Goal: Use online tool/utility: Utilize a website feature to perform a specific function

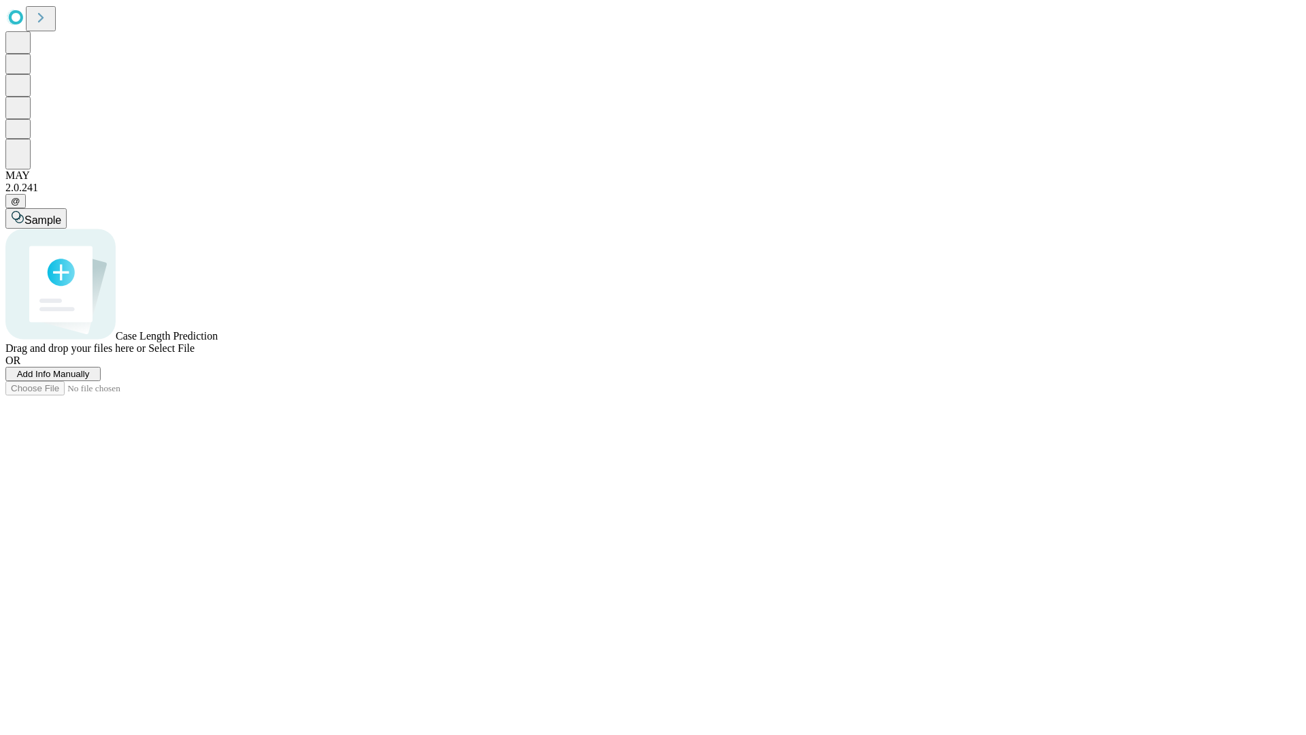
click at [90, 379] on span "Add Info Manually" at bounding box center [53, 374] width 73 height 10
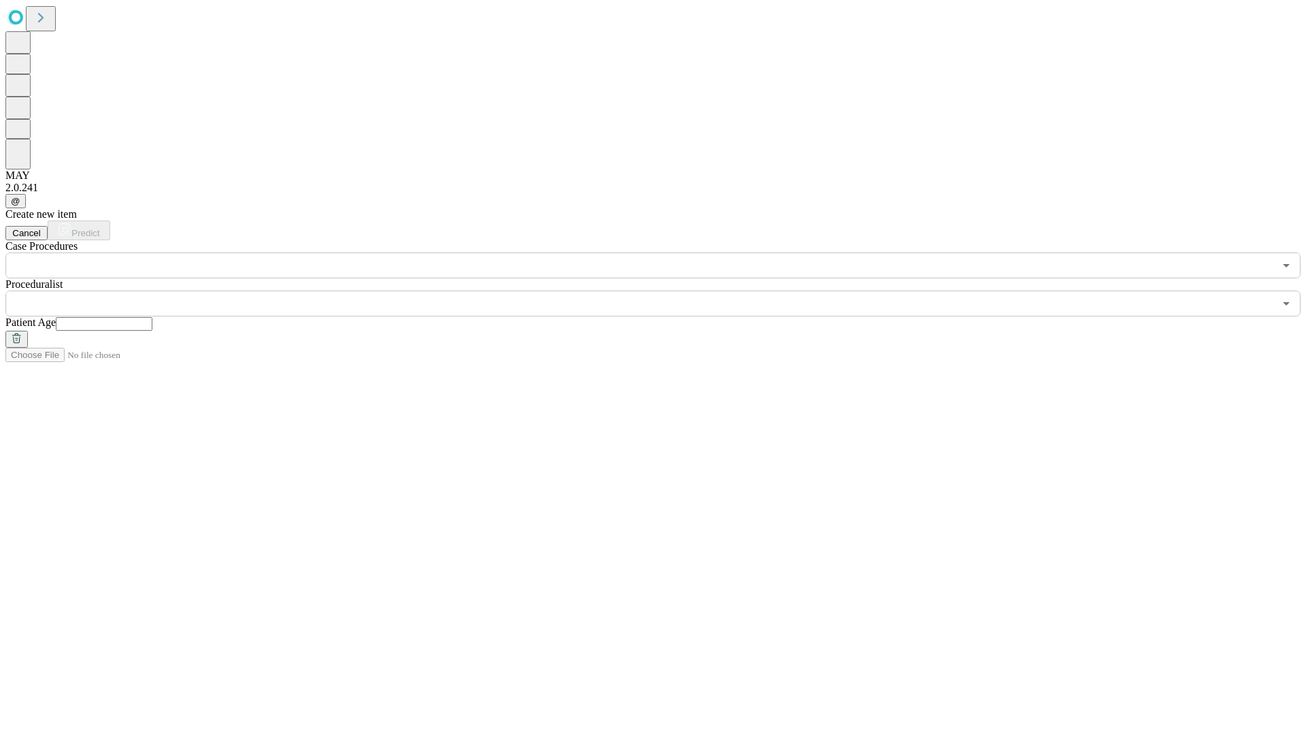
click at [152, 317] on input "text" at bounding box center [104, 324] width 97 height 14
type input "**"
click at [663, 291] on input "text" at bounding box center [639, 304] width 1269 height 26
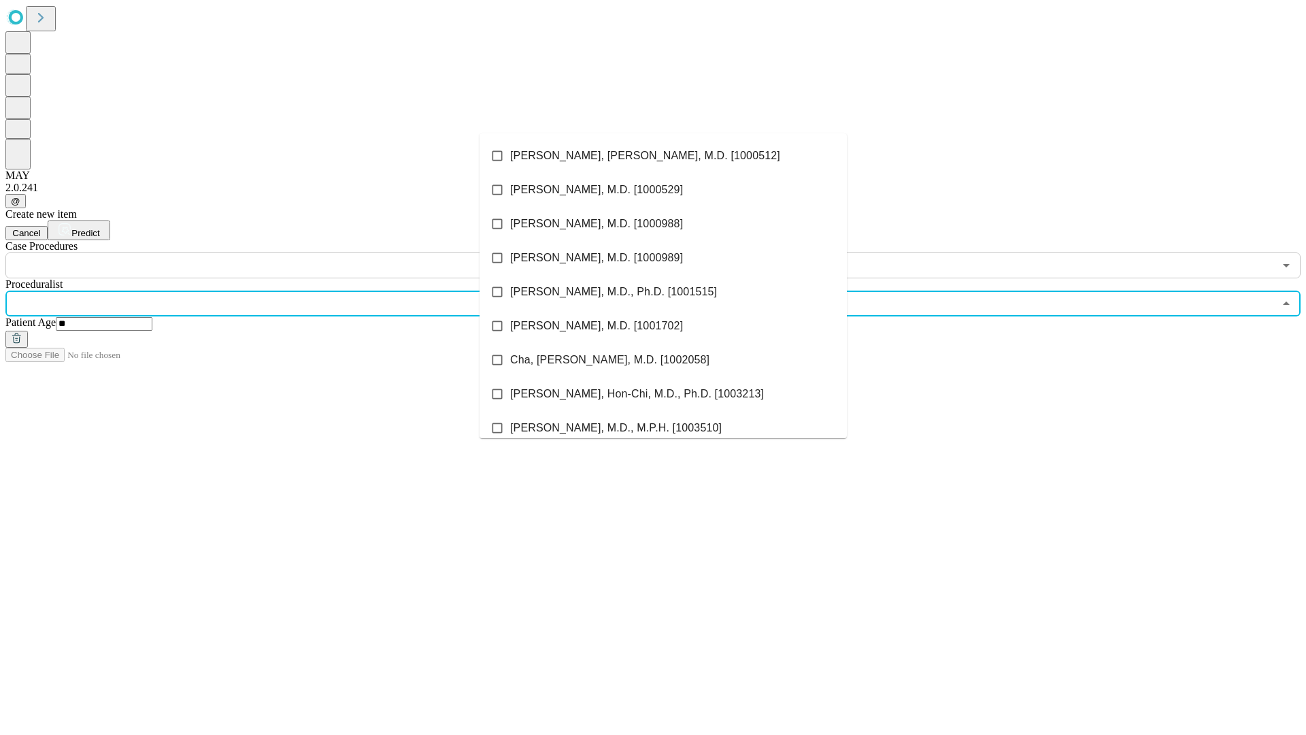
click at [663, 156] on li "[PERSON_NAME], [PERSON_NAME], M.D. [1000512]" at bounding box center [663, 156] width 367 height 34
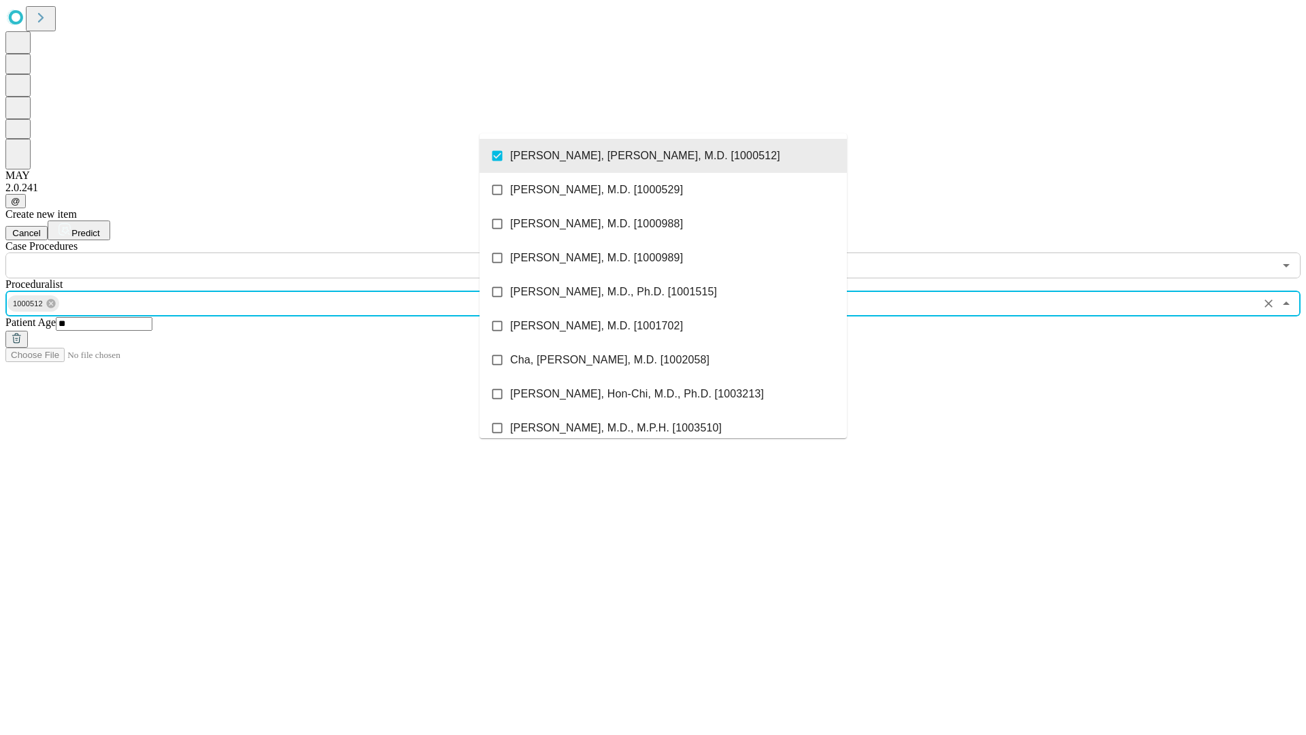
click at [286, 252] on input "text" at bounding box center [639, 265] width 1269 height 26
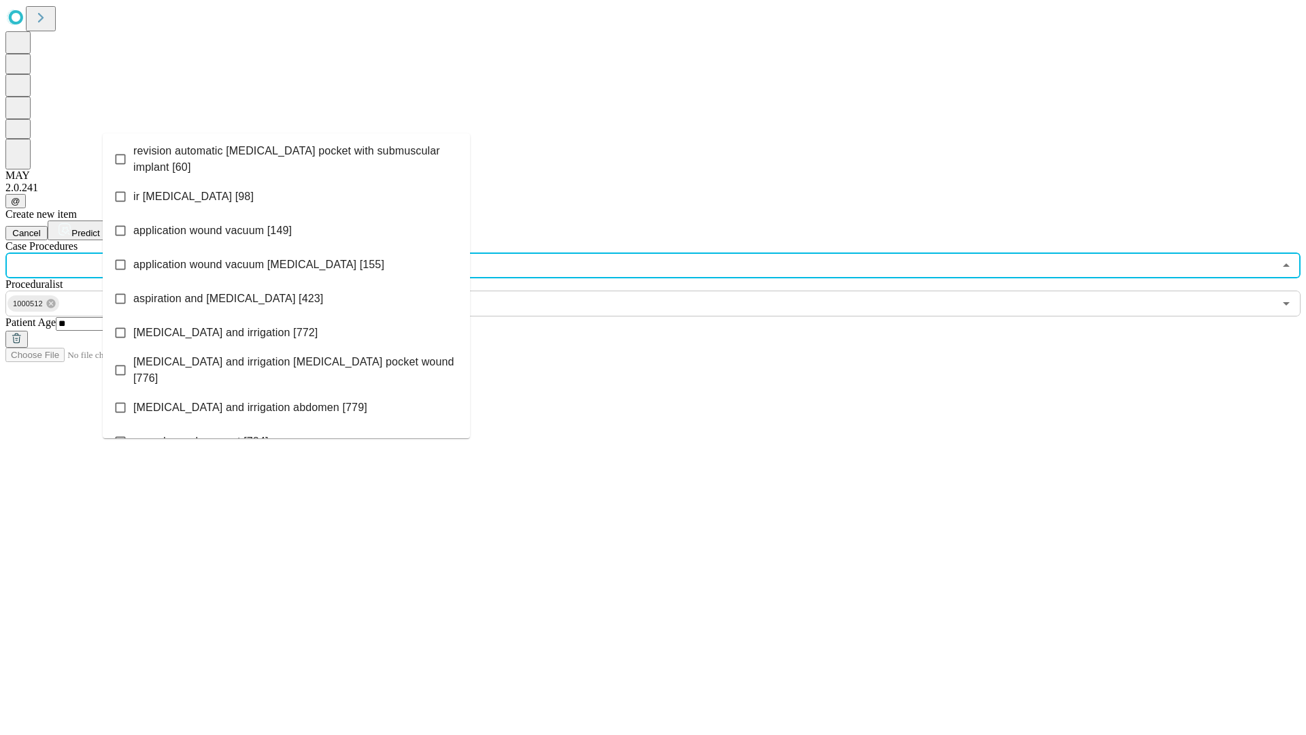
click at [286, 156] on span "revision automatic [MEDICAL_DATA] pocket with submuscular implant [60]" at bounding box center [296, 159] width 326 height 33
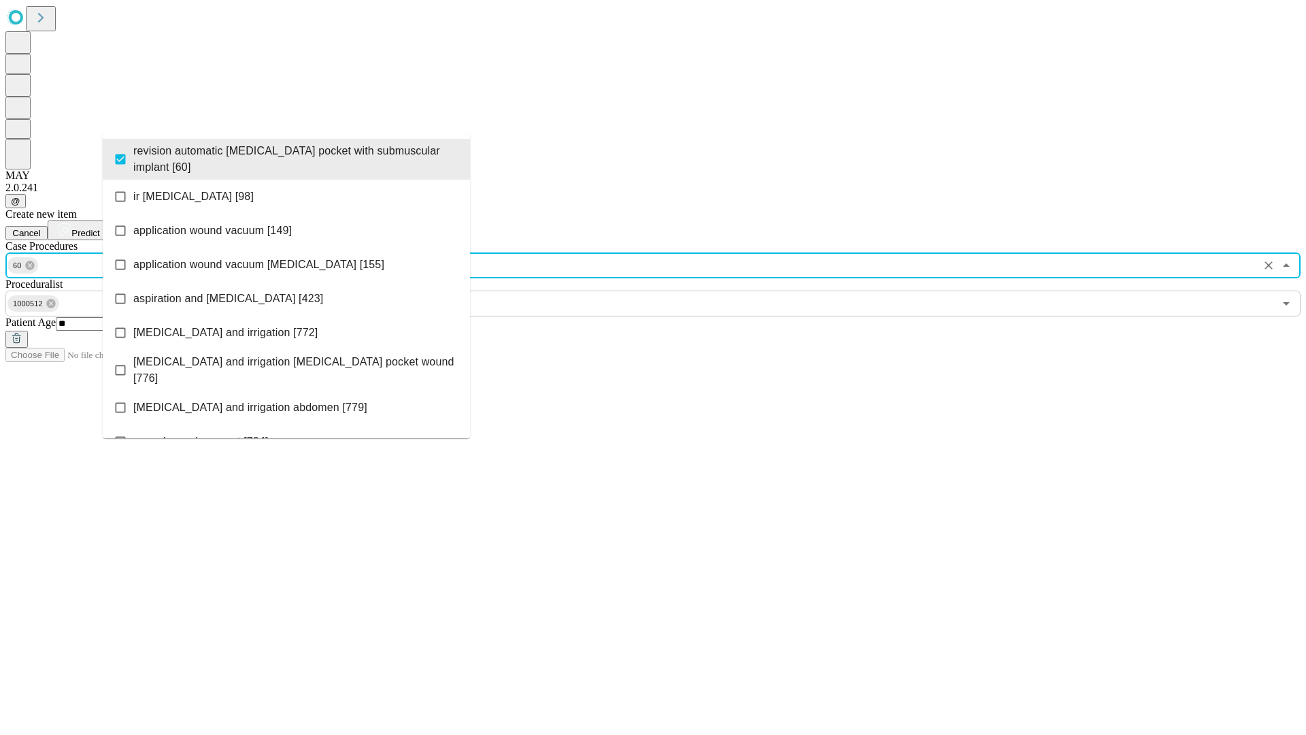
click at [99, 228] on span "Predict" at bounding box center [85, 233] width 28 height 10
